Goal: Check status: Check status

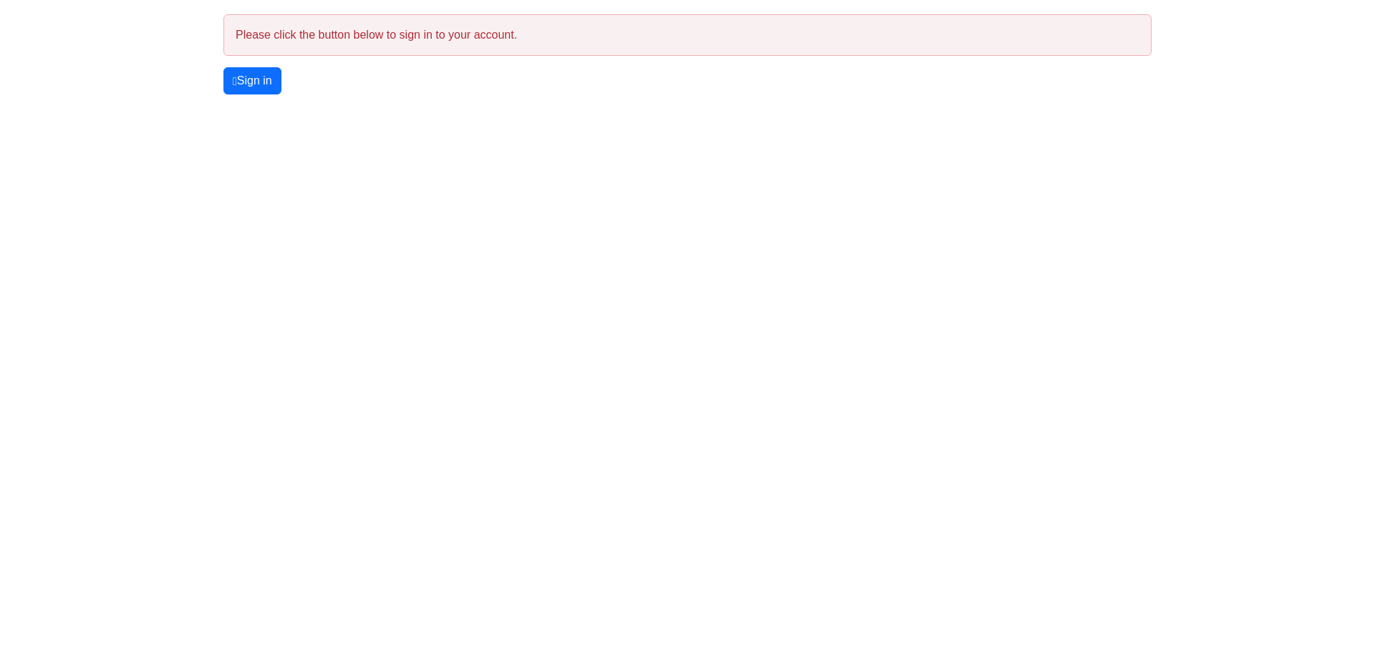
click at [274, 95] on html "You’re offline. This is a read only version of the page. Please click the butto…" at bounding box center [687, 47] width 1375 height 95
click at [272, 87] on link "Sign in" at bounding box center [252, 80] width 58 height 27
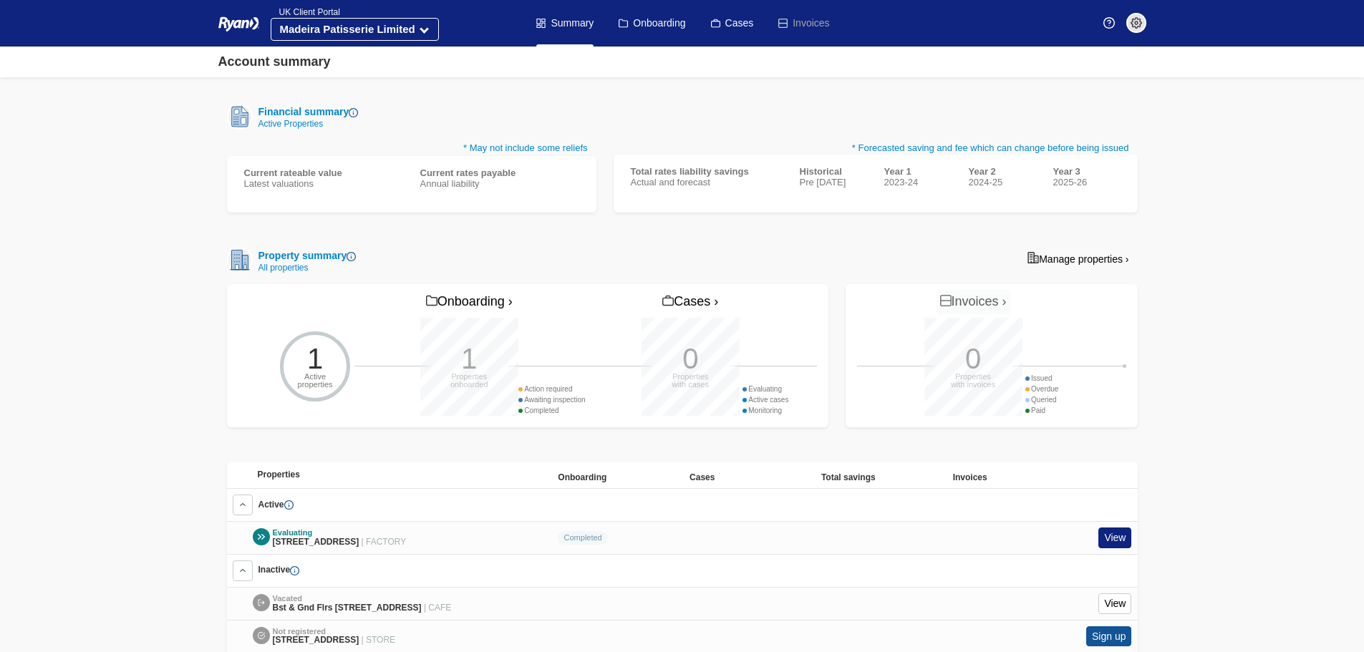
scroll to position [215, 0]
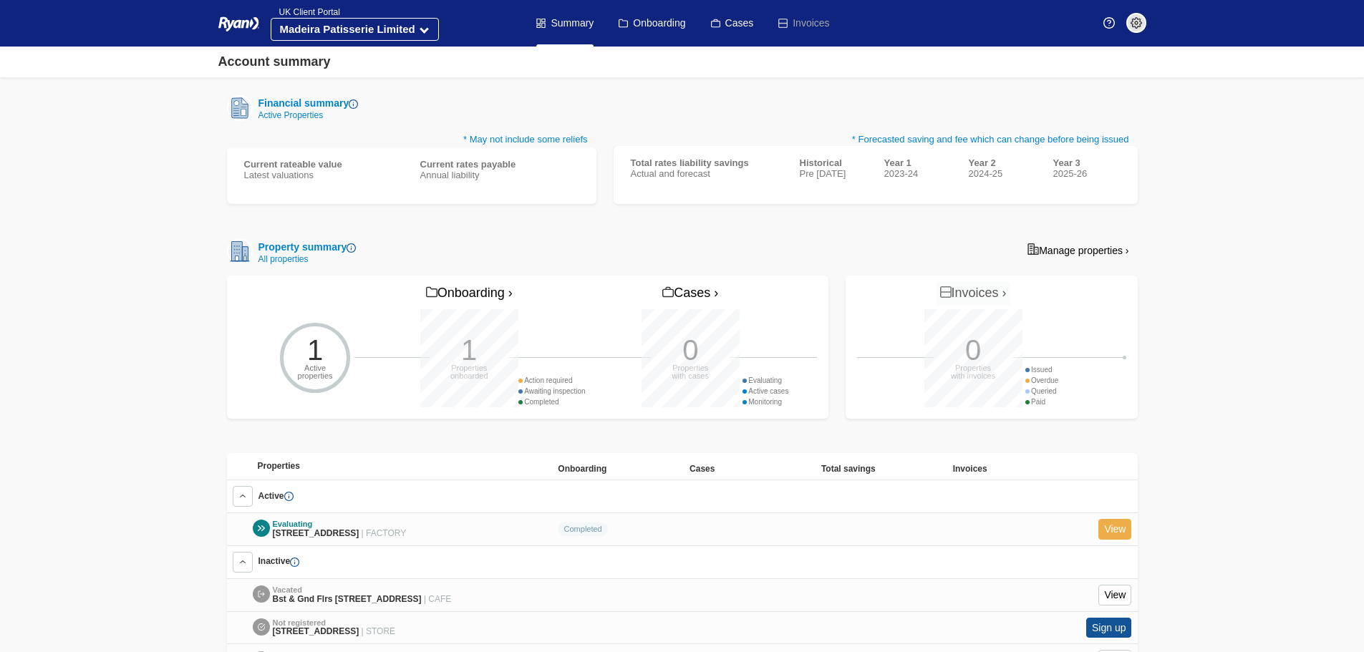
click at [1114, 528] on link "View" at bounding box center [1115, 529] width 33 height 21
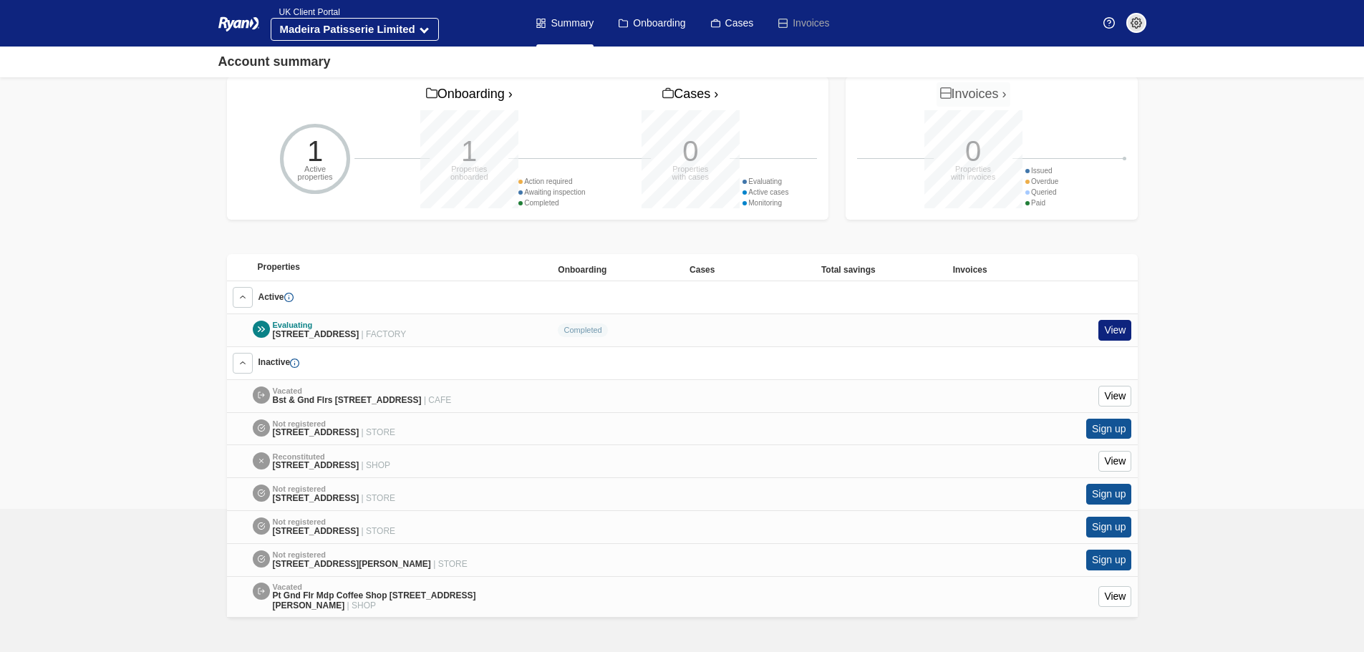
scroll to position [455, 0]
click at [1127, 320] on link "View" at bounding box center [1115, 330] width 33 height 21
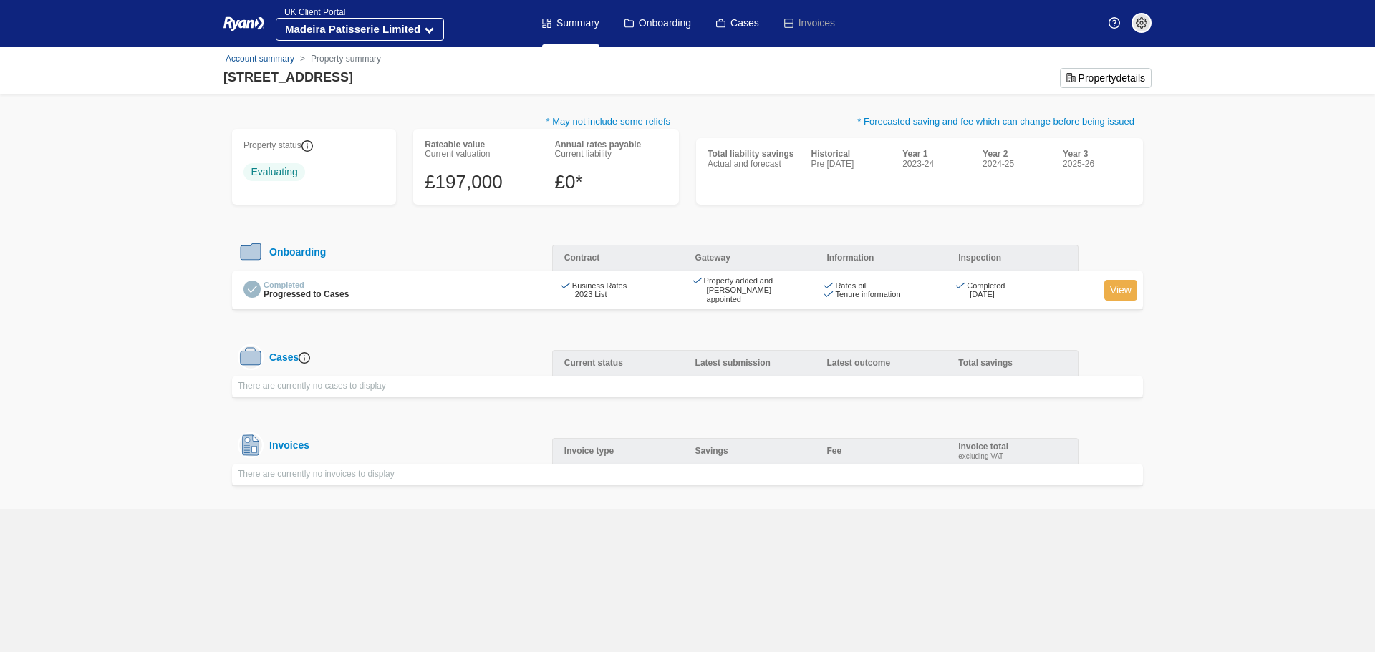
click at [1123, 289] on link "View" at bounding box center [1120, 290] width 33 height 21
